Goal: Information Seeking & Learning: Learn about a topic

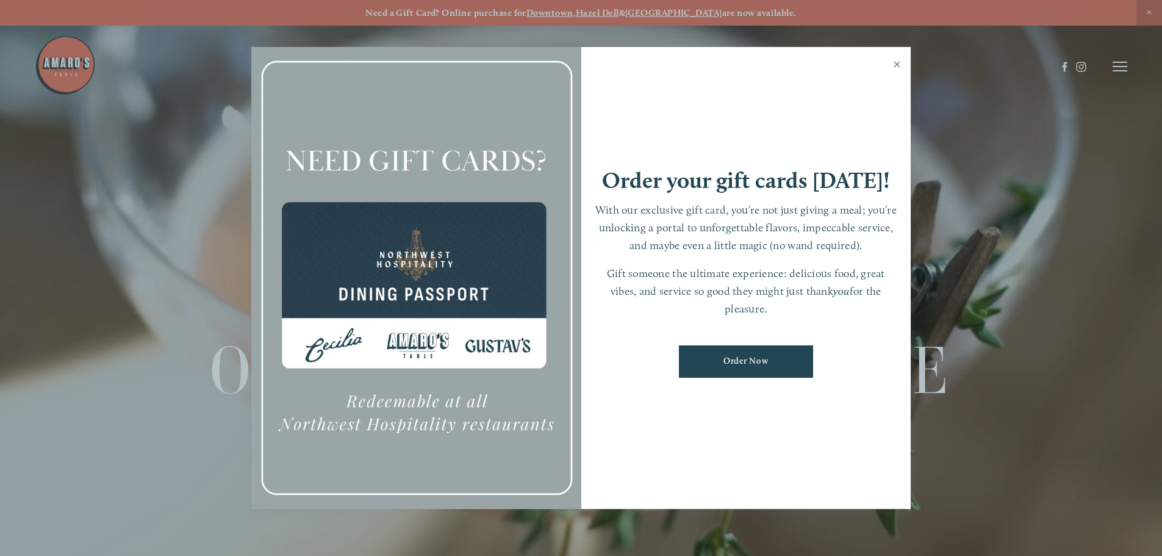
click at [897, 63] on link "Close" at bounding box center [897, 66] width 24 height 34
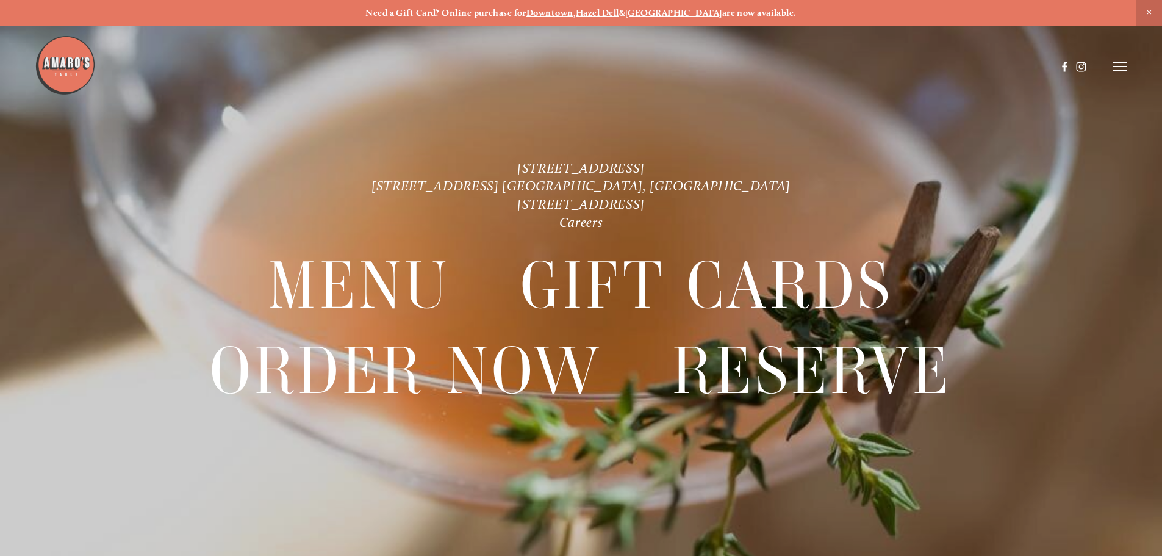
click at [1126, 68] on icon at bounding box center [1120, 66] width 15 height 11
click at [858, 65] on span "Menu" at bounding box center [864, 66] width 25 height 12
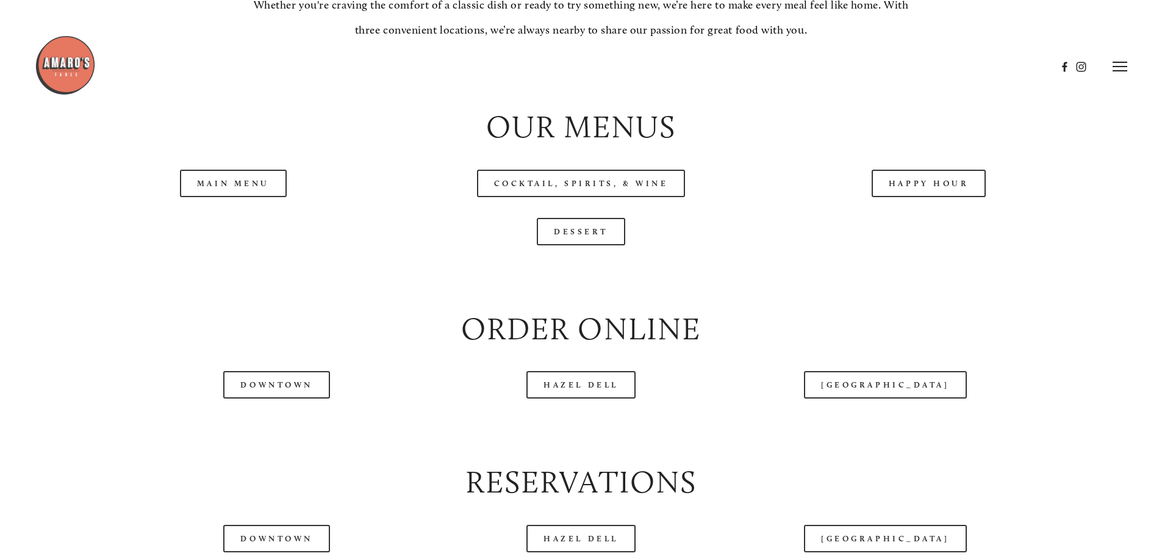
scroll to position [1281, 0]
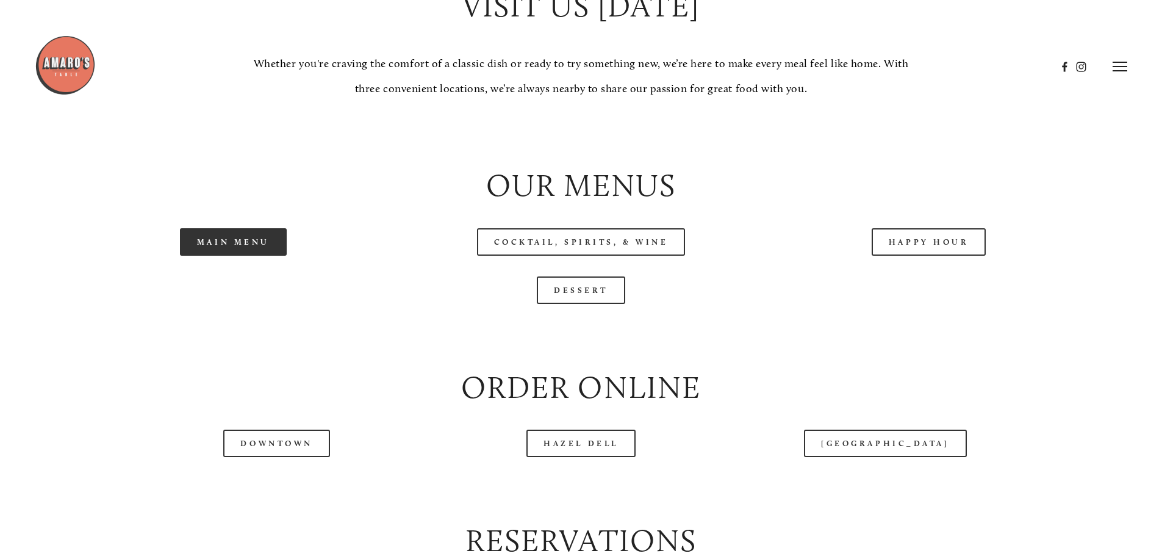
click at [226, 256] on link "Main Menu" at bounding box center [233, 241] width 107 height 27
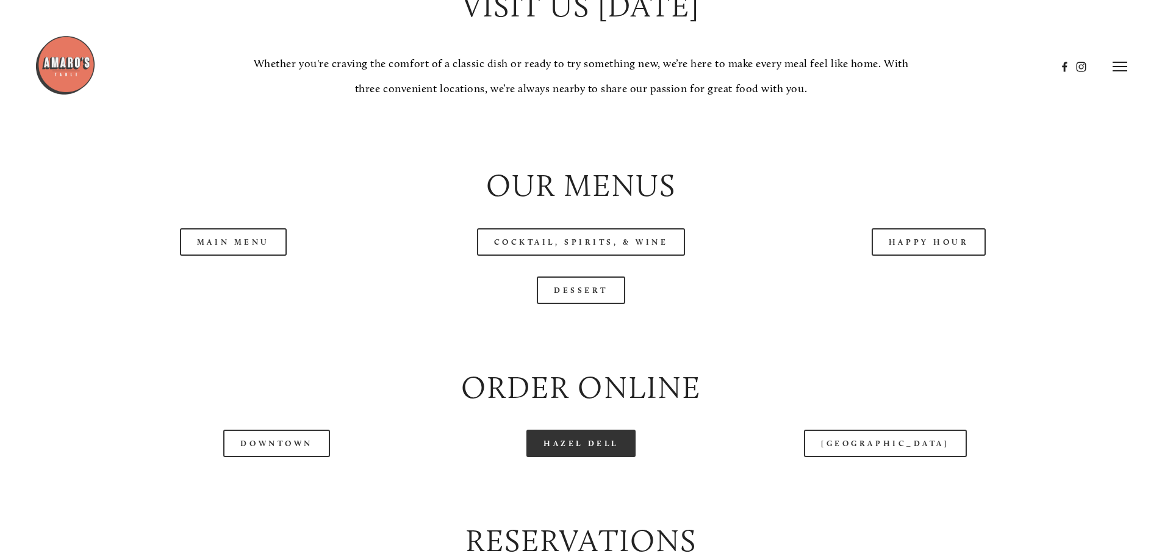
click at [570, 457] on link "Hazel Dell" at bounding box center [580, 442] width 109 height 27
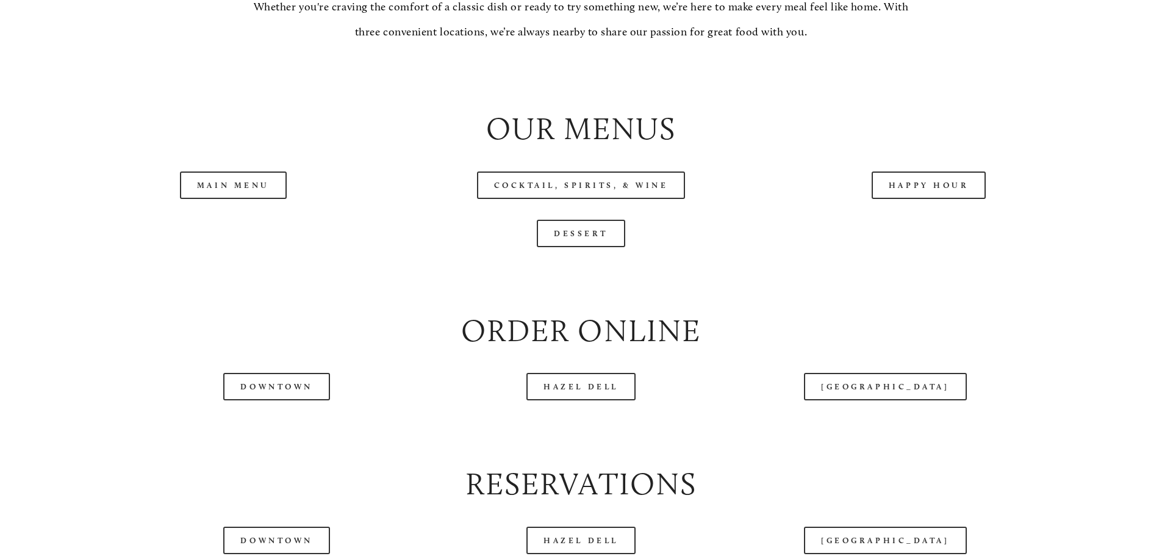
scroll to position [1525, 0]
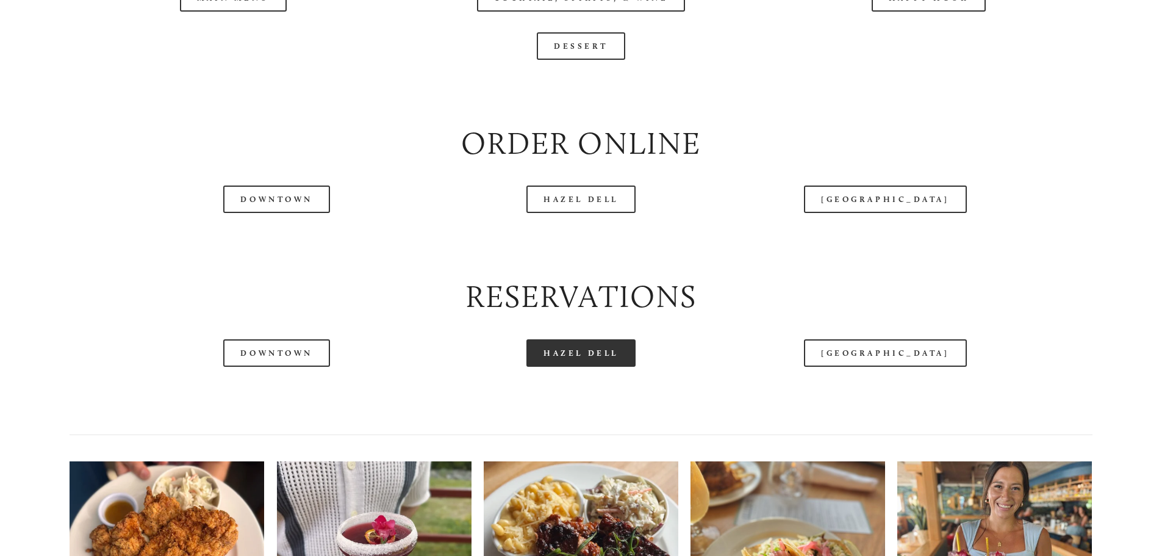
click at [551, 367] on link "Hazel Dell" at bounding box center [580, 352] width 109 height 27
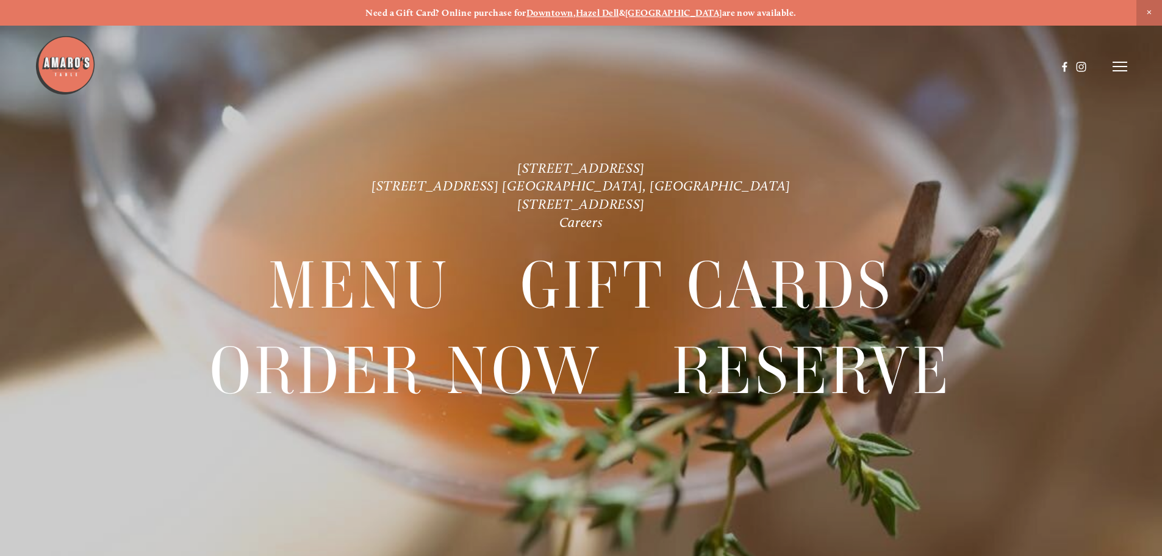
click at [1116, 63] on icon at bounding box center [1120, 66] width 15 height 11
click at [860, 63] on span "Menu" at bounding box center [864, 66] width 25 height 12
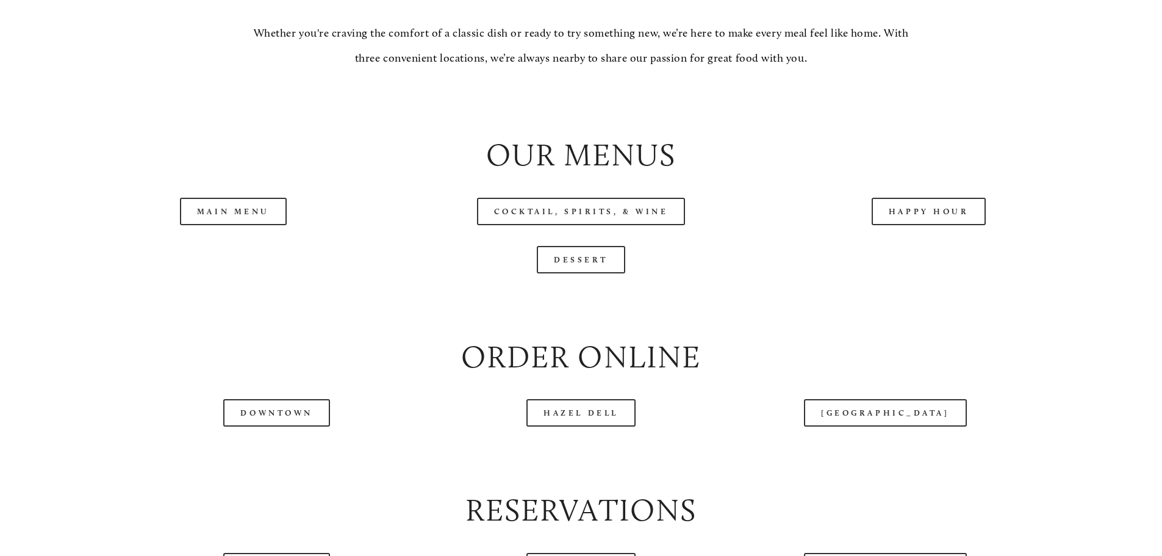
scroll to position [1342, 0]
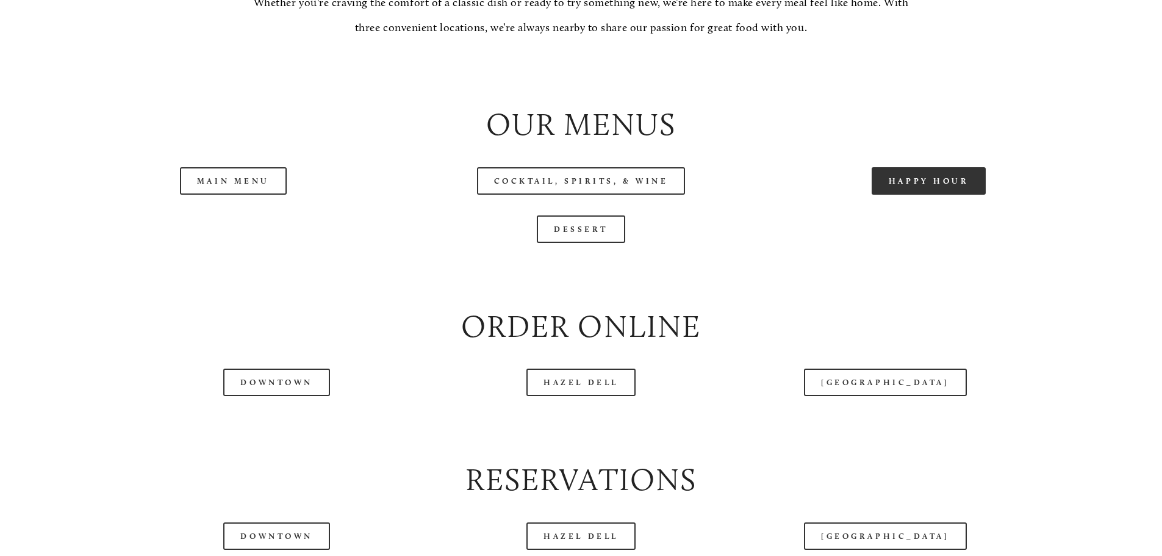
click at [907, 195] on link "Happy Hour" at bounding box center [929, 180] width 115 height 27
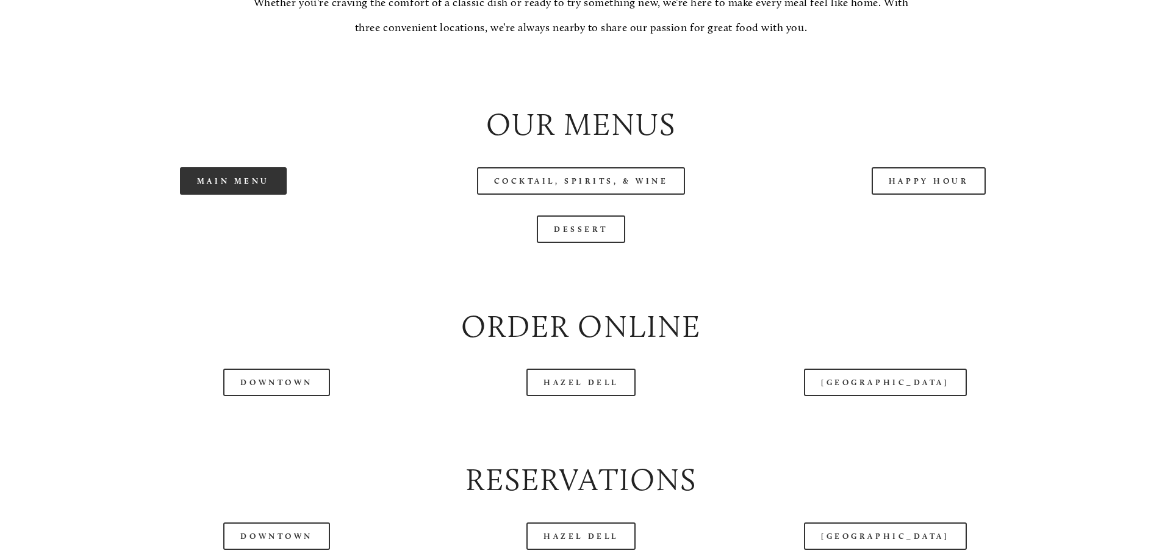
click at [253, 195] on link "Main Menu" at bounding box center [233, 180] width 107 height 27
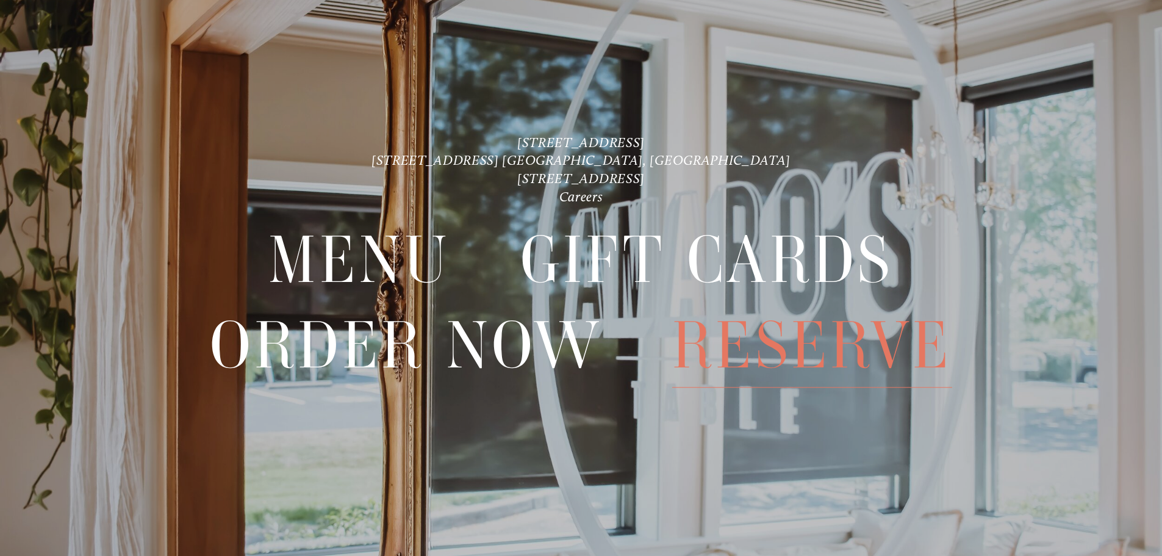
scroll to position [3081, 0]
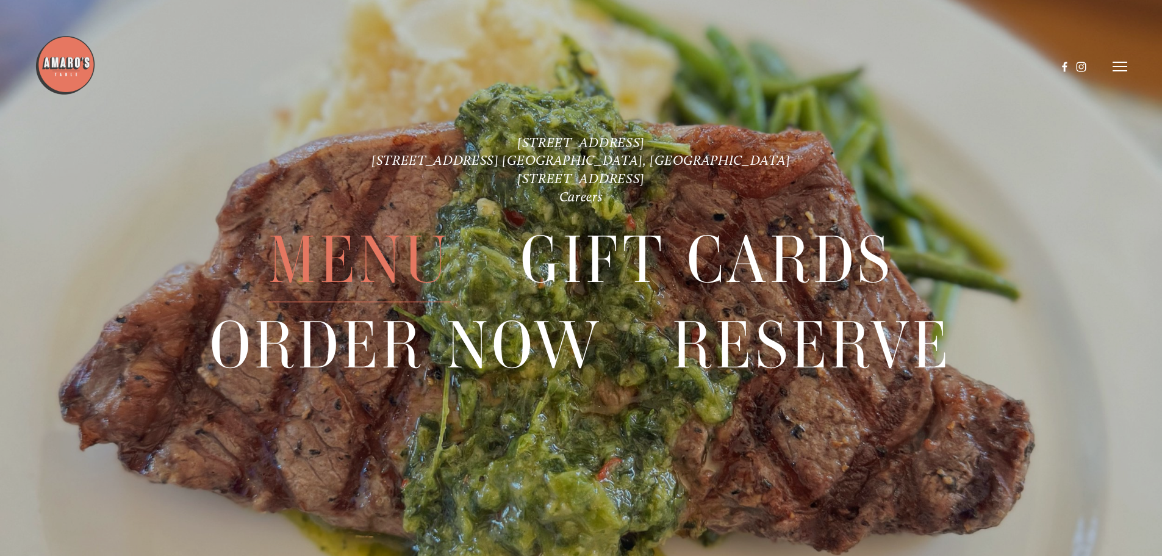
click at [1118, 62] on icon at bounding box center [1120, 66] width 15 height 11
